Goal: Complete application form

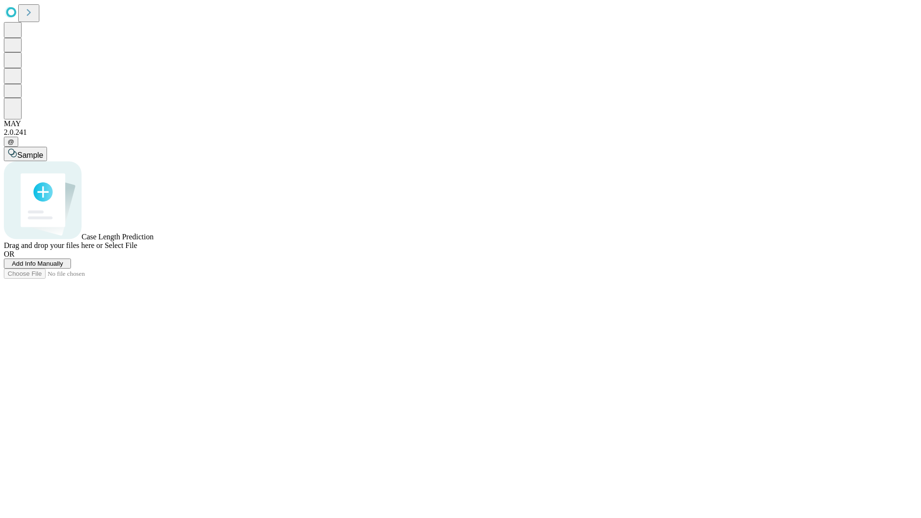
click at [63, 267] on span "Add Info Manually" at bounding box center [37, 263] width 51 height 7
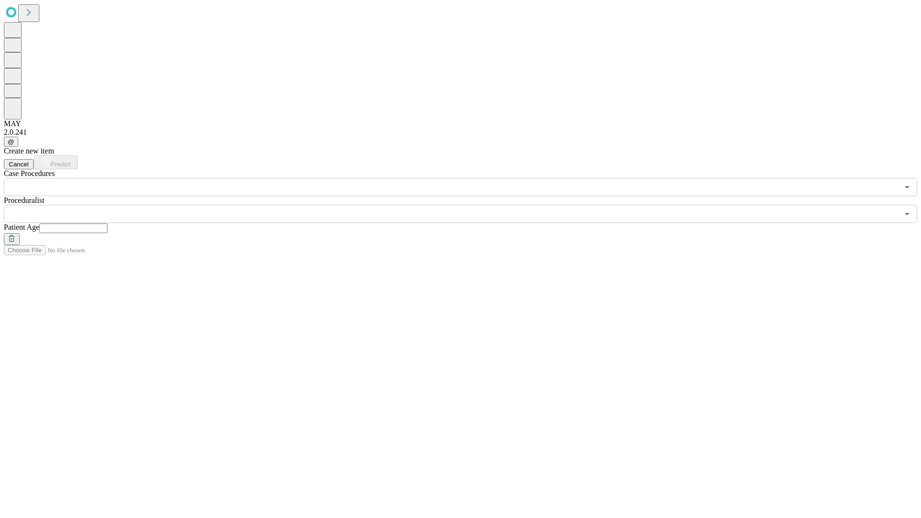
click at [107, 223] on input "text" at bounding box center [73, 228] width 68 height 10
type input "**"
click at [467, 205] on input "text" at bounding box center [451, 214] width 894 height 18
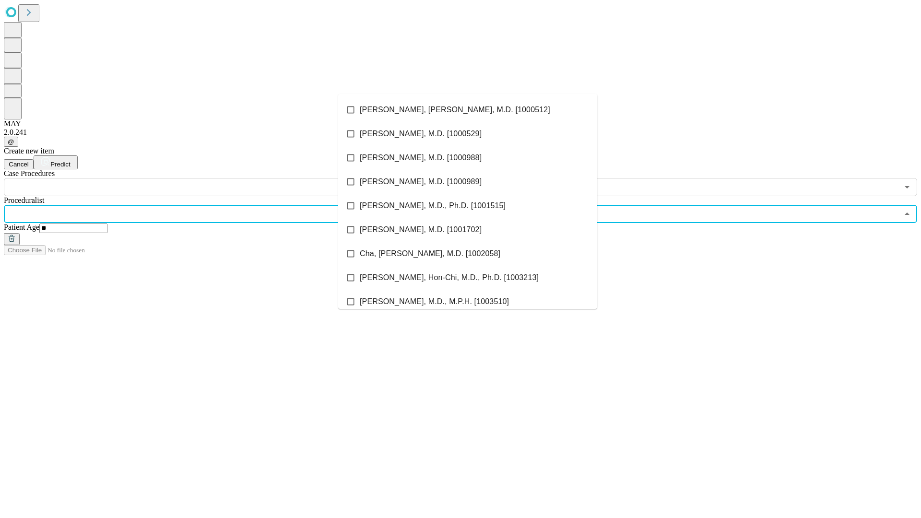
click at [468, 110] on li "[PERSON_NAME], [PERSON_NAME], M.D. [1000512]" at bounding box center [467, 110] width 259 height 24
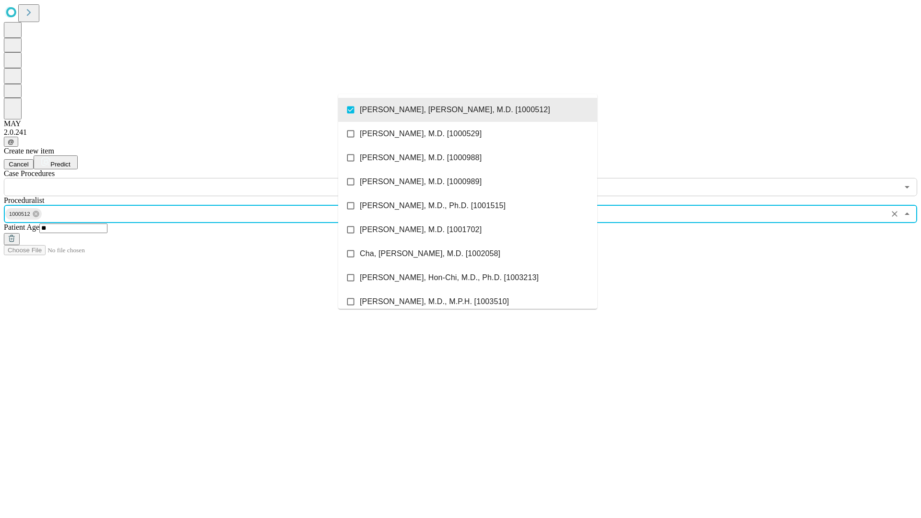
click at [201, 178] on input "text" at bounding box center [451, 187] width 894 height 18
